Goal: Task Accomplishment & Management: Use online tool/utility

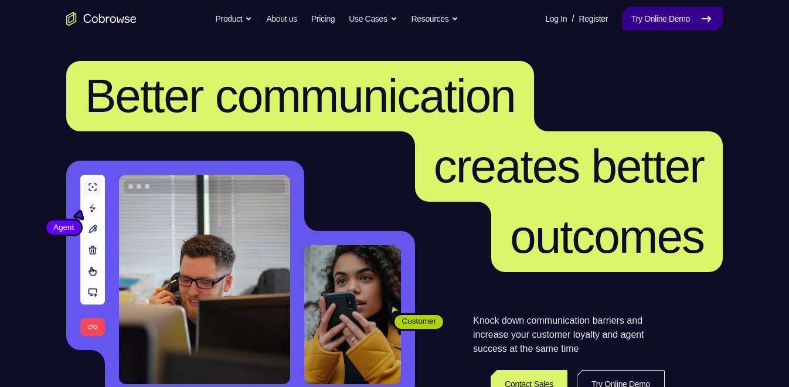
click at [677, 17] on link "Try Online Demo" at bounding box center [672, 18] width 101 height 23
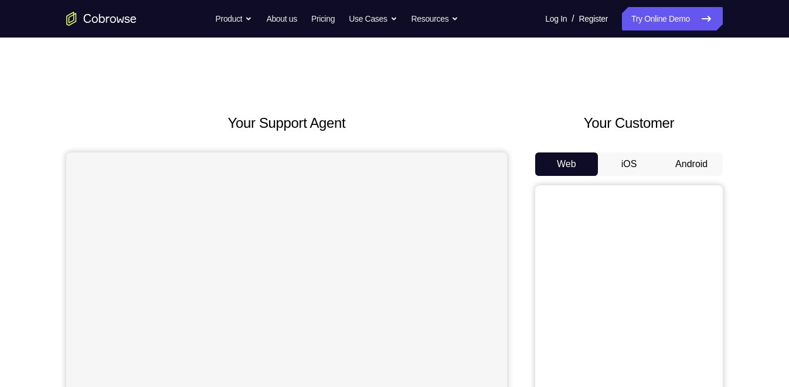
click at [667, 166] on button "Android" at bounding box center [691, 163] width 63 height 23
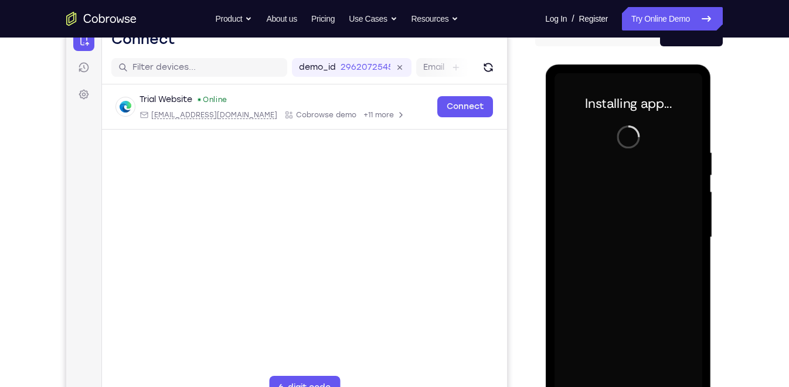
scroll to position [152, 0]
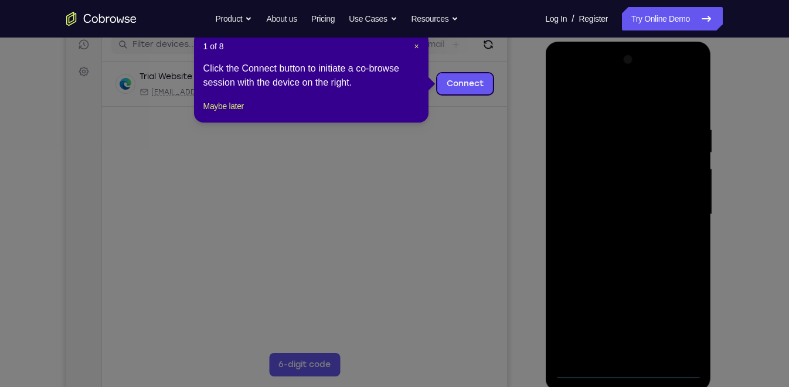
click at [414, 54] on div "1 of 8 × Click the Connect button to initiate a co-browse session with the devi…" at bounding box center [311, 76] width 234 height 91
click at [418, 51] on button "×" at bounding box center [416, 46] width 5 height 12
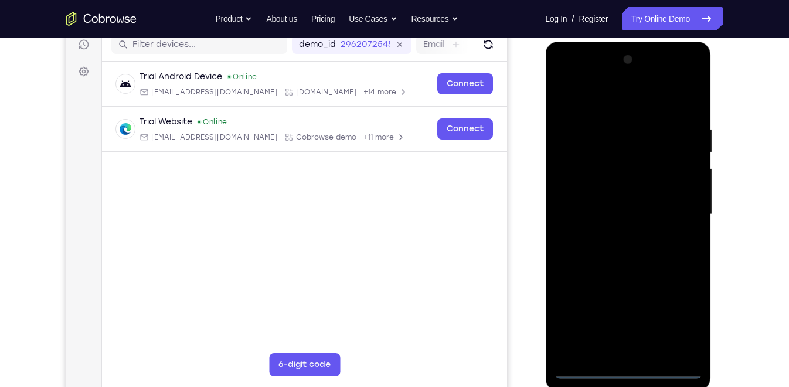
click at [630, 372] on div at bounding box center [628, 214] width 148 height 328
click at [678, 325] on div at bounding box center [628, 214] width 148 height 328
click at [582, 80] on div at bounding box center [628, 214] width 148 height 328
click at [676, 198] on div at bounding box center [628, 214] width 148 height 328
click at [615, 234] on div at bounding box center [628, 214] width 148 height 328
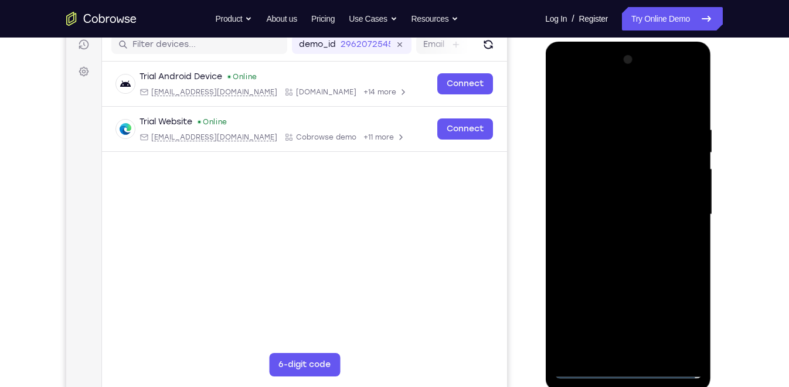
click at [616, 204] on div at bounding box center [628, 214] width 148 height 328
click at [607, 217] on div at bounding box center [628, 214] width 148 height 328
click at [629, 251] on div at bounding box center [628, 214] width 148 height 328
click at [634, 242] on div at bounding box center [628, 214] width 148 height 328
click at [692, 108] on div at bounding box center [628, 214] width 148 height 328
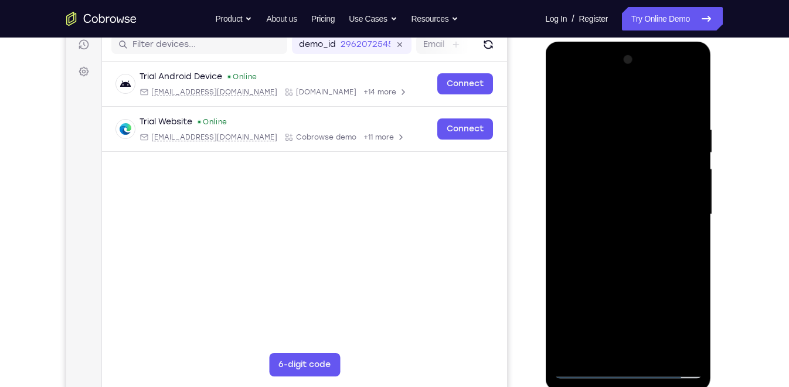
click at [613, 118] on div at bounding box center [628, 214] width 148 height 328
click at [681, 187] on div at bounding box center [628, 214] width 148 height 328
click at [676, 186] on div at bounding box center [628, 214] width 148 height 328
click at [679, 173] on div at bounding box center [628, 214] width 148 height 328
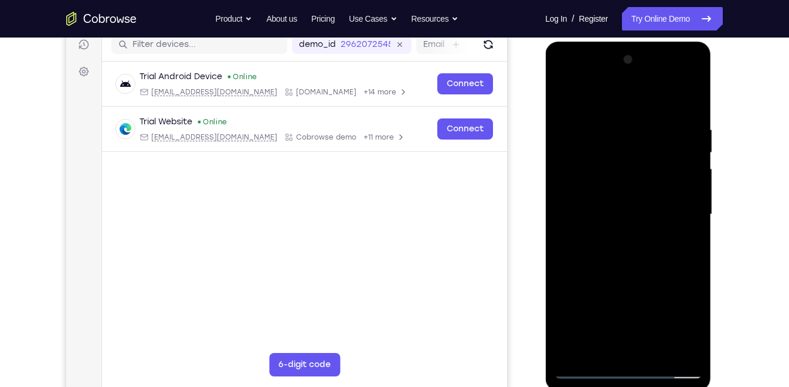
click at [689, 102] on div at bounding box center [628, 214] width 148 height 328
click at [654, 346] on div at bounding box center [628, 214] width 148 height 328
click at [622, 277] on div at bounding box center [628, 214] width 148 height 328
click at [566, 97] on div at bounding box center [628, 214] width 148 height 328
click at [688, 120] on div at bounding box center [628, 214] width 148 height 328
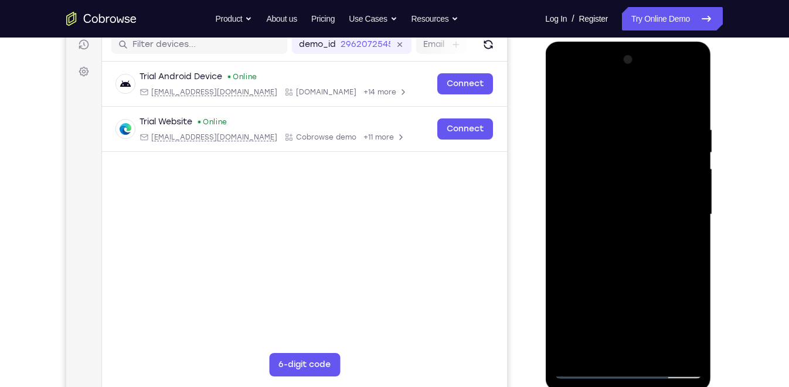
click at [572, 226] on div at bounding box center [628, 214] width 148 height 328
click at [589, 348] on div at bounding box center [628, 214] width 148 height 328
click at [584, 367] on div at bounding box center [628, 214] width 148 height 328
click at [676, 348] on div at bounding box center [628, 214] width 148 height 328
click at [674, 219] on div at bounding box center [628, 214] width 148 height 328
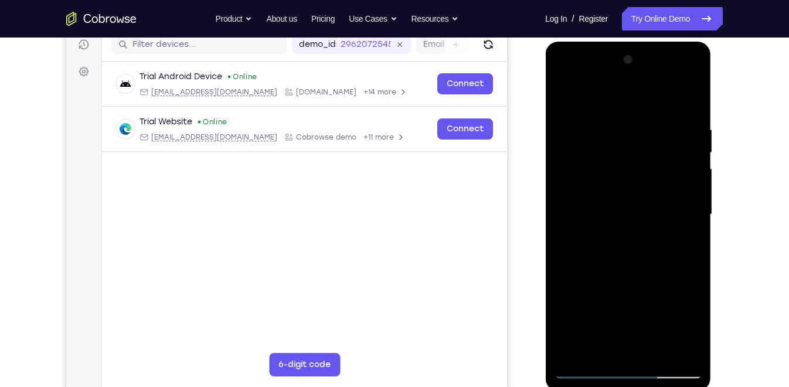
click at [678, 196] on div at bounding box center [628, 214] width 148 height 328
click at [591, 98] on div at bounding box center [628, 214] width 148 height 328
click at [567, 96] on div at bounding box center [628, 214] width 148 height 328
click at [581, 176] on div at bounding box center [628, 214] width 148 height 328
click at [599, 97] on div at bounding box center [628, 214] width 148 height 328
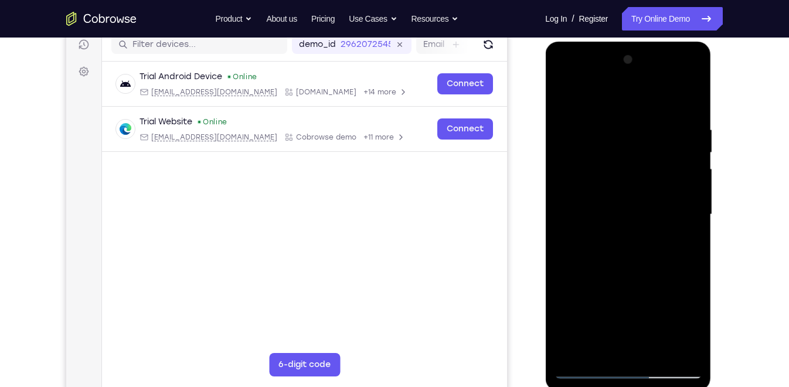
drag, startPoint x: 619, startPoint y: 284, endPoint x: 620, endPoint y: 249, distance: 34.6
click at [620, 249] on div at bounding box center [628, 214] width 148 height 328
click at [674, 251] on div at bounding box center [628, 214] width 148 height 328
click at [694, 185] on div at bounding box center [628, 214] width 148 height 328
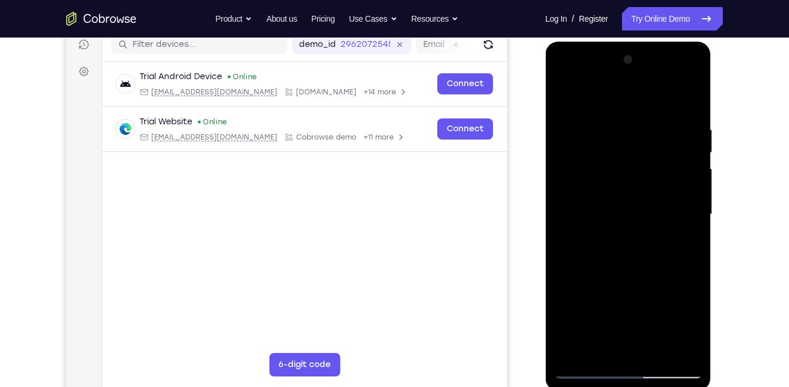
click at [694, 185] on div at bounding box center [628, 214] width 148 height 328
click at [562, 97] on div at bounding box center [628, 214] width 148 height 328
click at [567, 96] on div at bounding box center [628, 214] width 148 height 328
click at [689, 98] on div at bounding box center [628, 214] width 148 height 328
drag, startPoint x: 645, startPoint y: 132, endPoint x: 654, endPoint y: 256, distance: 124.6
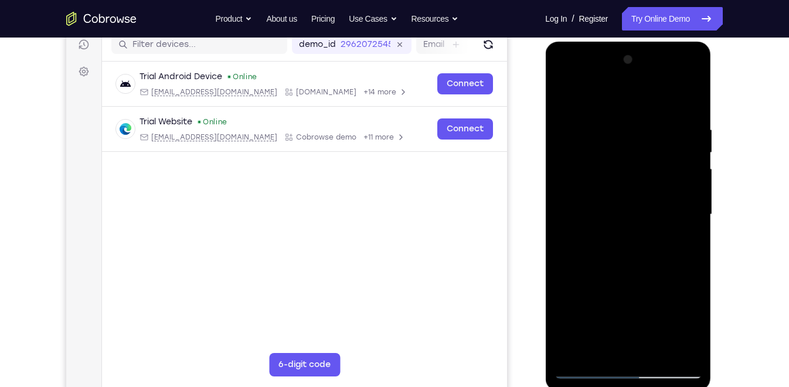
click at [654, 256] on div at bounding box center [628, 214] width 148 height 328
drag, startPoint x: 645, startPoint y: 150, endPoint x: 655, endPoint y: 280, distance: 129.9
click at [655, 280] on div at bounding box center [628, 214] width 148 height 328
click at [611, 120] on div at bounding box center [628, 214] width 148 height 328
click at [616, 346] on div at bounding box center [628, 214] width 148 height 328
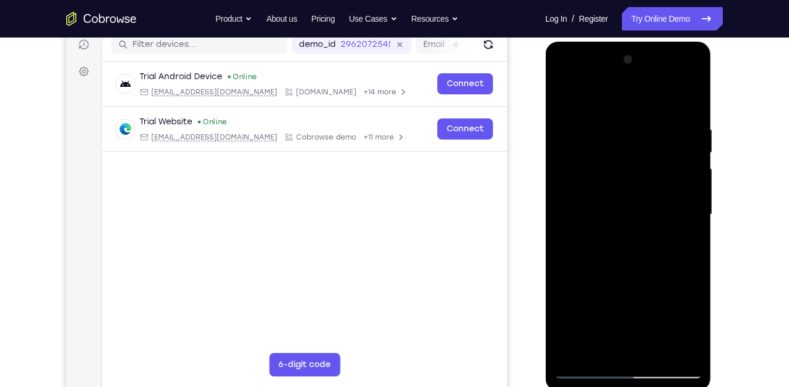
click at [621, 346] on div at bounding box center [628, 214] width 148 height 328
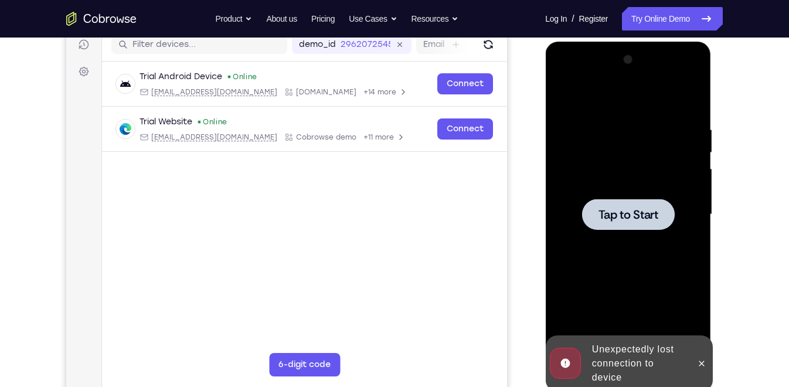
click at [651, 226] on div at bounding box center [628, 214] width 93 height 31
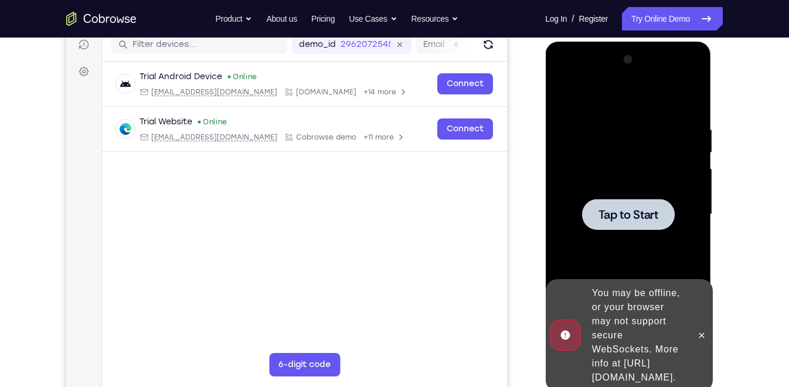
click at [634, 206] on div at bounding box center [628, 214] width 93 height 31
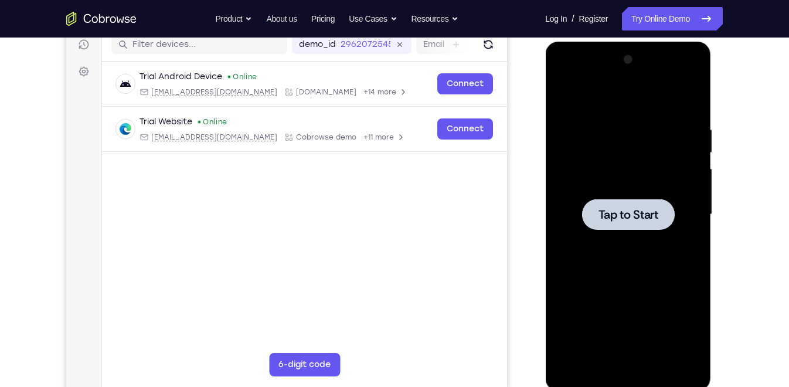
click at [606, 166] on div at bounding box center [628, 214] width 148 height 328
